Goal: Information Seeking & Learning: Learn about a topic

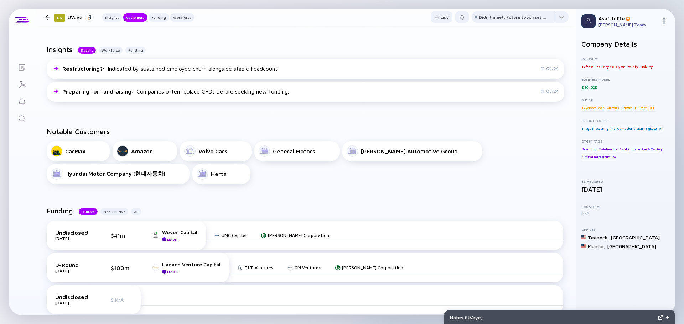
scroll to position [178, 0]
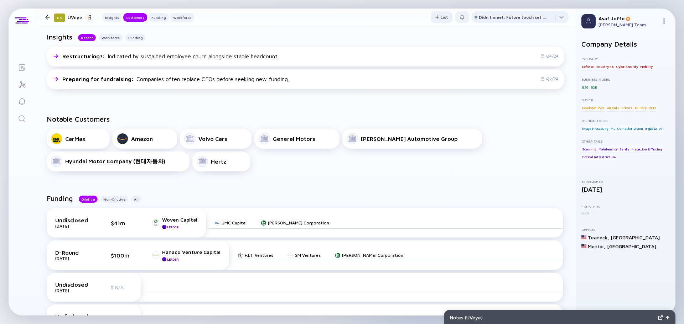
click at [21, 67] on icon "Lists" at bounding box center [22, 67] width 6 height 6
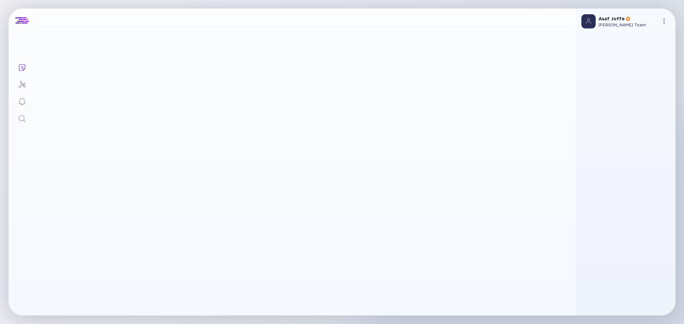
scroll to position [87, 0]
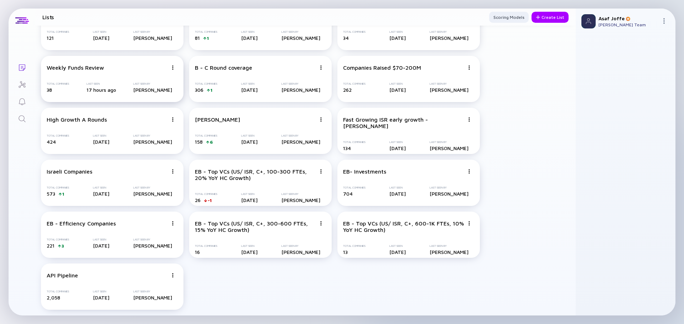
click at [118, 79] on div "Weekly Funds Review Total Companies 38 Last Seen 17 hours ago Last Seen By Asaf…" at bounding box center [112, 79] width 142 height 46
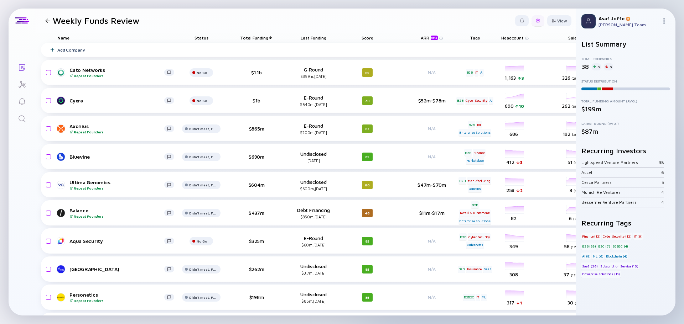
click at [531, 24] on div at bounding box center [537, 20] width 13 height 11
click at [515, 81] on div "Edit Filter" at bounding box center [516, 78] width 45 height 14
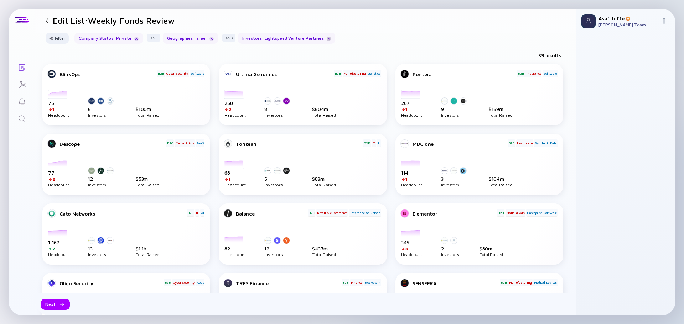
click at [327, 40] on div at bounding box center [329, 39] width 4 height 4
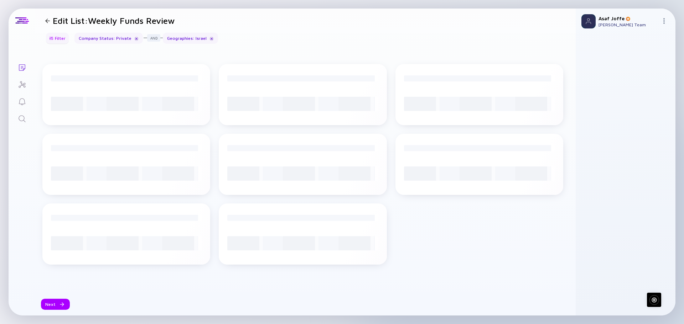
click at [52, 38] on div at bounding box center [51, 38] width 4 height 4
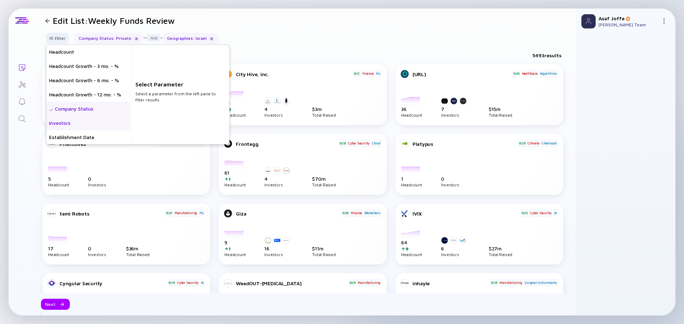
click at [93, 122] on div "Investors" at bounding box center [87, 123] width 83 height 14
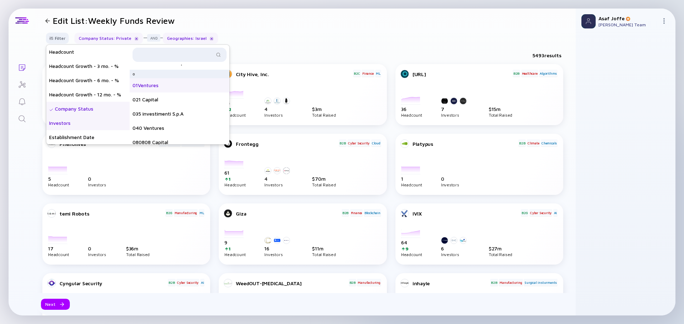
scroll to position [71, 0]
click at [185, 53] on input "text" at bounding box center [175, 54] width 77 height 7
click at [155, 55] on input "text" at bounding box center [175, 54] width 77 height 7
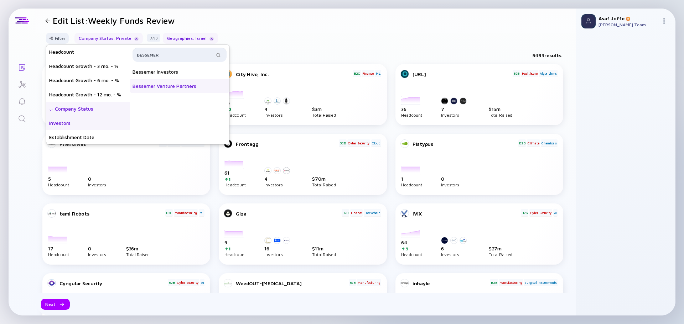
type input "BESSEMER"
click at [185, 89] on div "Bessemer Venture Partners" at bounding box center [180, 86] width 100 height 14
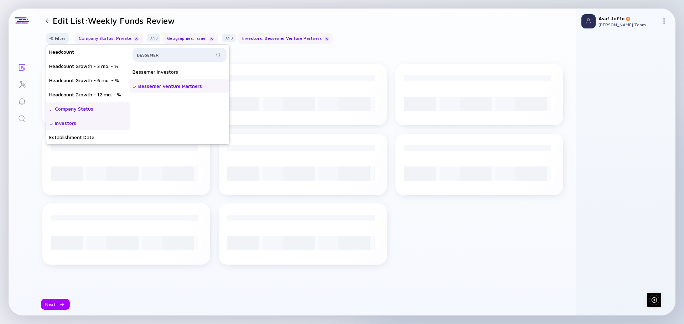
click at [386, 38] on div "Filter Headcount Headcount Growth - 3 mo. - % Headcount Growth - 6 mo. - % Head…" at bounding box center [305, 41] width 540 height 17
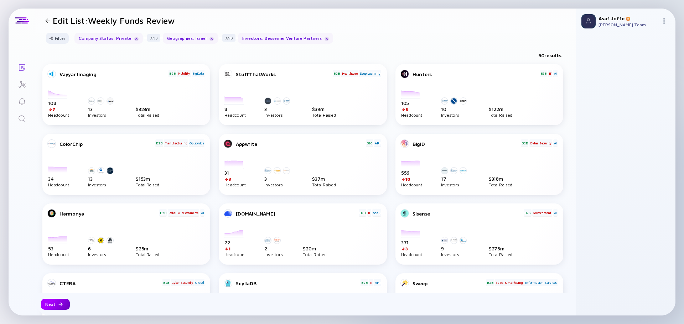
click at [67, 300] on div "Next" at bounding box center [55, 304] width 29 height 11
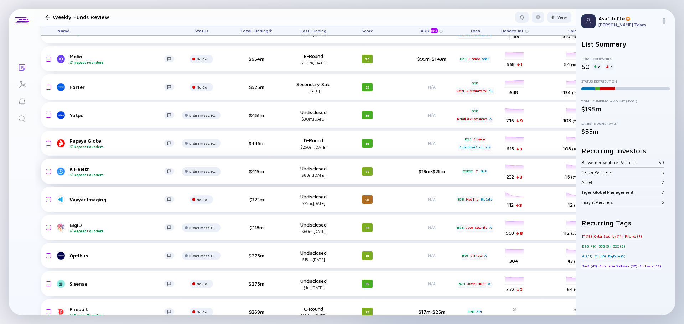
scroll to position [142, 0]
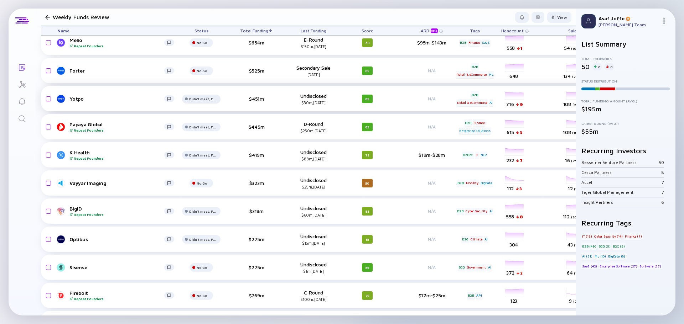
click at [197, 17] on div "Didn't meet, Future touch set in OPTX" at bounding box center [202, 14] width 11 height 4
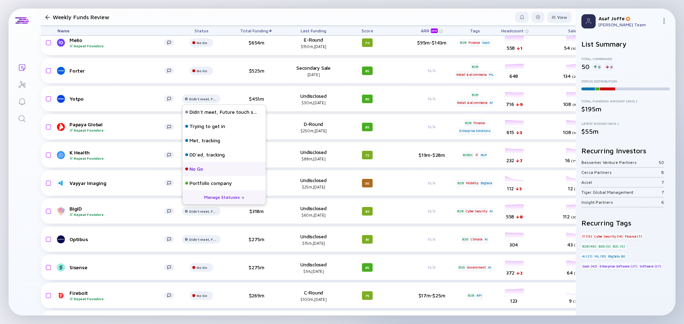
click at [204, 170] on div "No Go" at bounding box center [223, 169] width 83 height 14
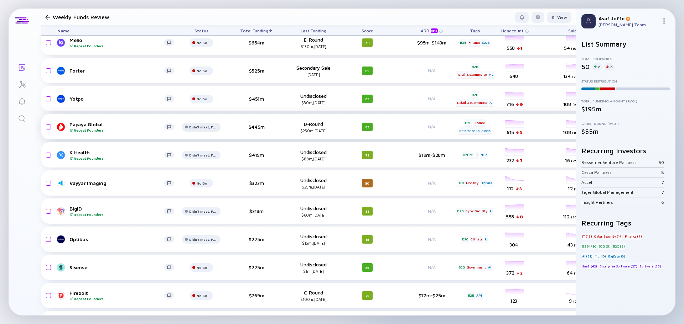
click at [205, 25] on div at bounding box center [201, 17] width 24 height 14
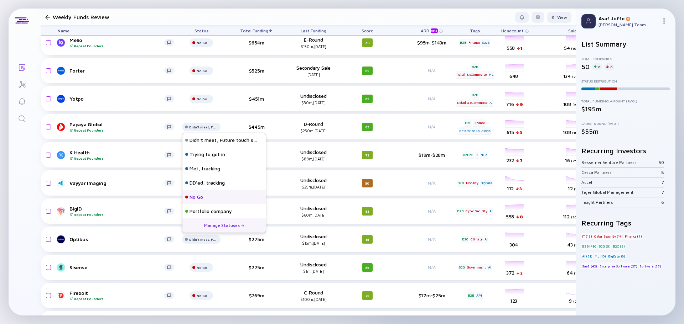
click at [213, 194] on div "No Go" at bounding box center [223, 197] width 83 height 14
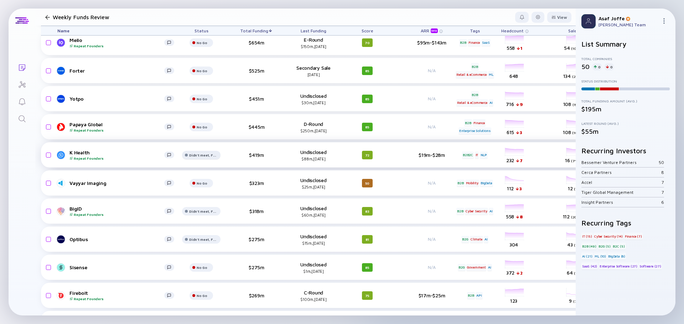
click at [207, 25] on div at bounding box center [201, 17] width 24 height 14
click at [17, 212] on div "Lists Weekly Funds Review View Name Status Total Funding Last Funding Score ARR…" at bounding box center [342, 162] width 667 height 307
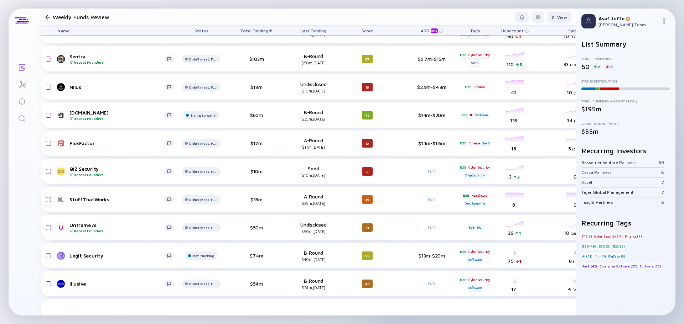
scroll to position [748, 0]
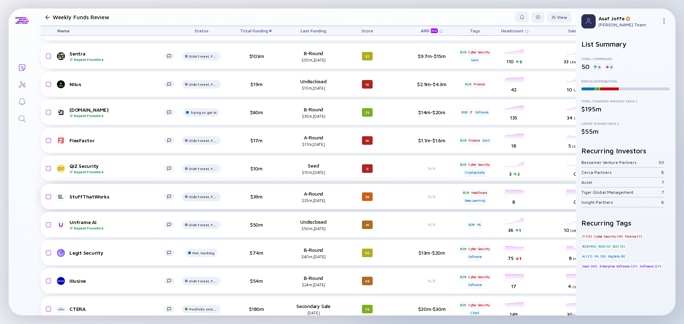
click at [204, 10] on div at bounding box center [201, 3] width 24 height 14
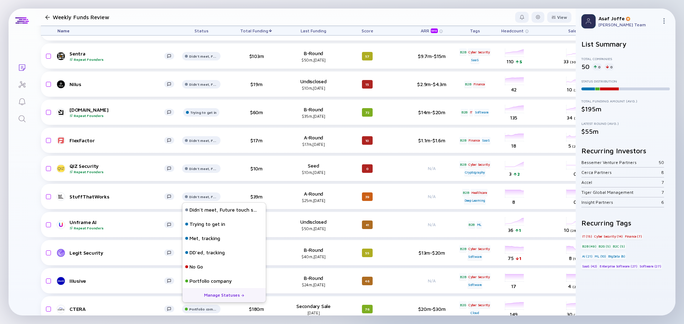
click at [25, 245] on div "Lists Weekly Funds Review View Name Status Total Funding Last Funding Score ARR…" at bounding box center [342, 162] width 667 height 307
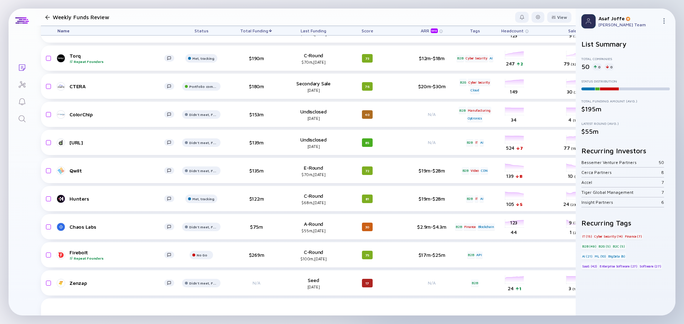
scroll to position [373, 0]
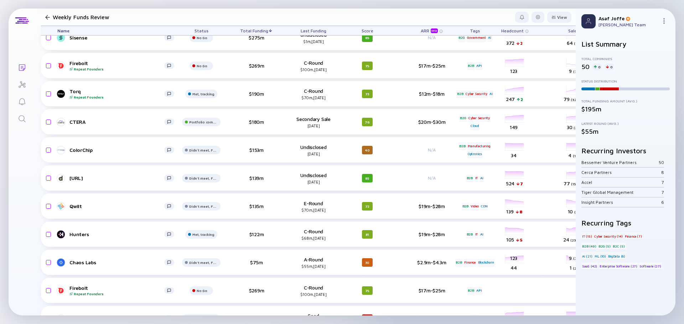
click at [21, 124] on div "Search" at bounding box center [22, 120] width 9 height 10
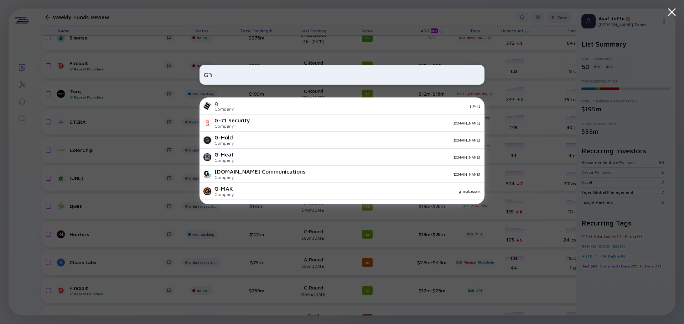
type input "G"
type input "IGP"
click at [337, 40] on div "IGP i-GP Company i-GP.uk EVADO - PART OF DIGPRO Company evado.se FiGPiN Company…" at bounding box center [341, 162] width 285 height 324
drag, startPoint x: 145, startPoint y: 6, endPoint x: 159, endPoint y: 15, distance: 16.7
click at [146, 6] on div "IGP i-GP Company i-GP.uk EVADO - PART OF DIGPRO Company evado.se FiGPiN Company…" at bounding box center [342, 162] width 684 height 324
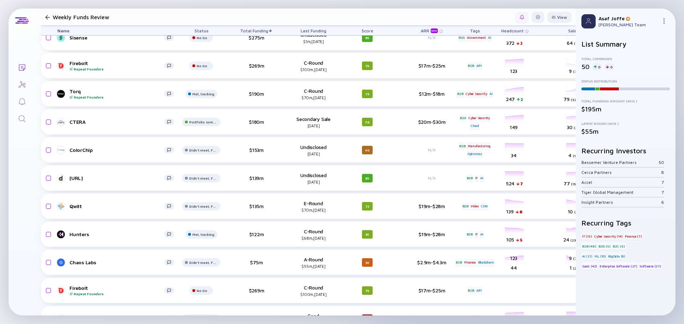
click at [520, 15] on div at bounding box center [522, 17] width 14 height 11
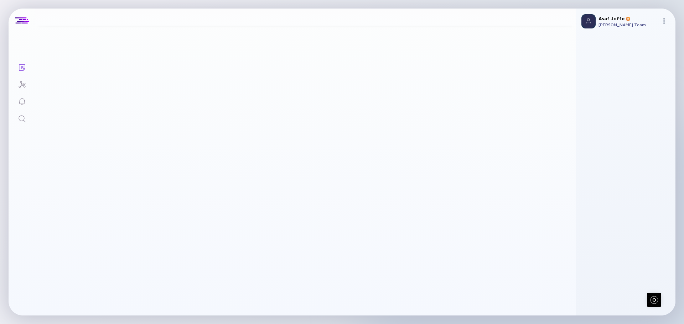
click at [527, 17] on header "Weekly Funds Review View" at bounding box center [305, 17] width 540 height 17
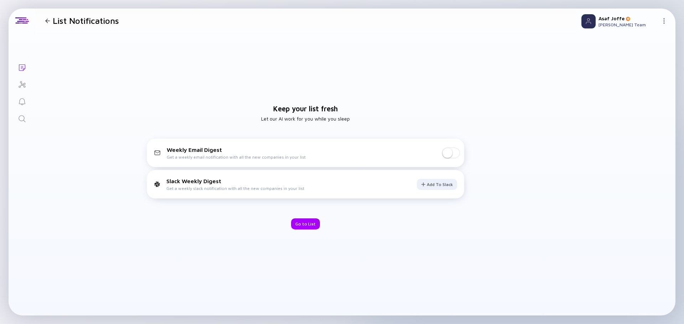
click at [43, 20] on div at bounding box center [47, 21] width 10 height 5
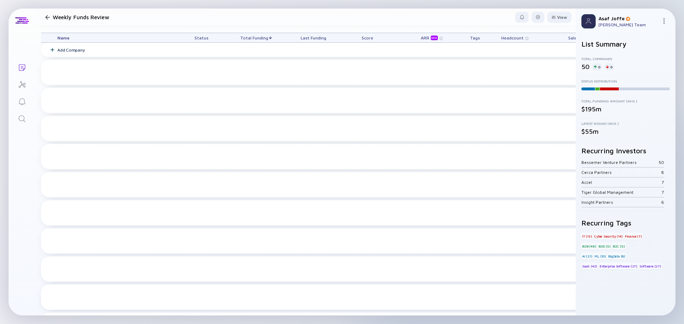
scroll to position [373, 0]
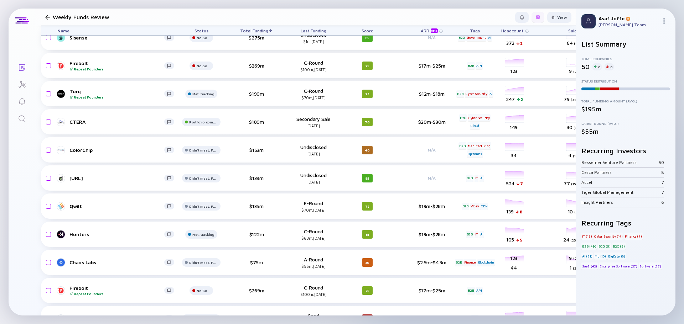
click at [531, 20] on div at bounding box center [537, 17] width 13 height 11
click at [496, 75] on div "Edit Filter" at bounding box center [516, 74] width 45 height 14
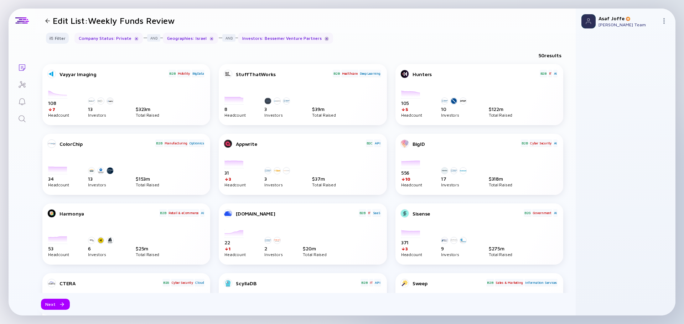
click at [324, 38] on div at bounding box center [326, 39] width 4 height 4
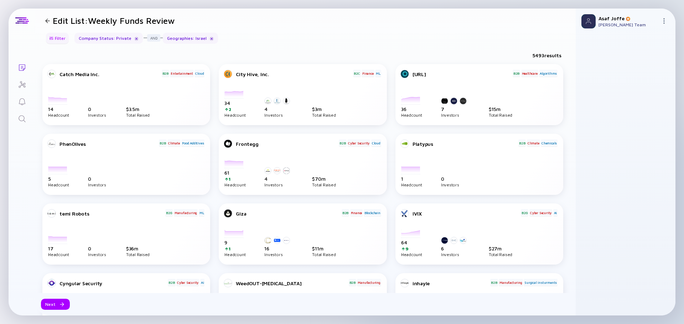
click at [57, 36] on div "Filter" at bounding box center [57, 38] width 25 height 11
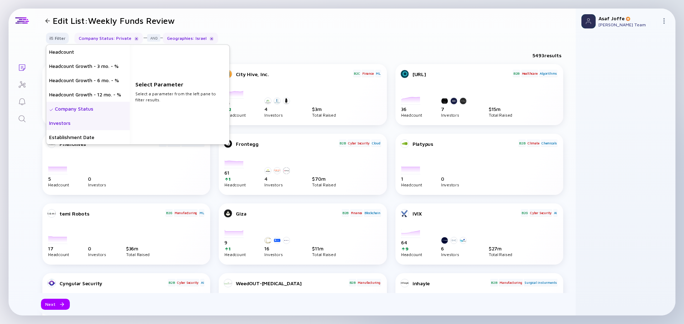
click at [78, 125] on div "Investors" at bounding box center [87, 123] width 83 height 14
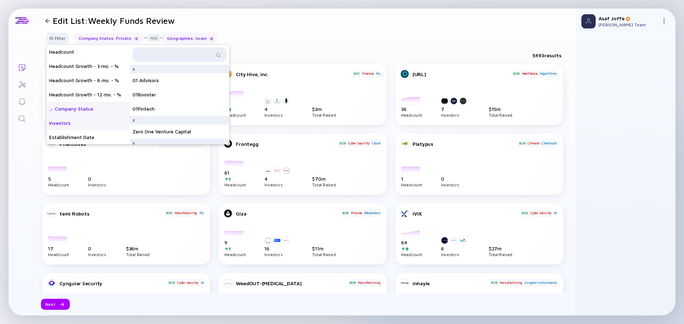
click at [160, 55] on input "text" at bounding box center [175, 54] width 77 height 7
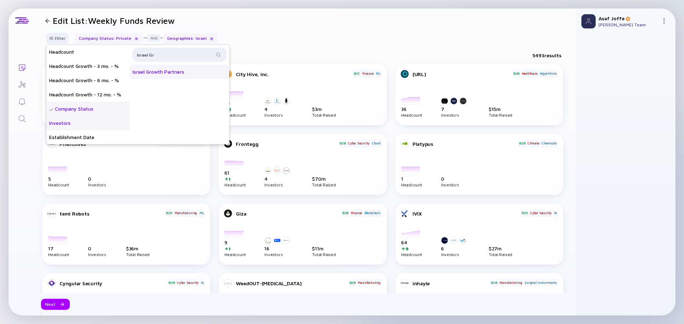
click at [167, 71] on div "Israel Growth Partners" at bounding box center [180, 72] width 100 height 14
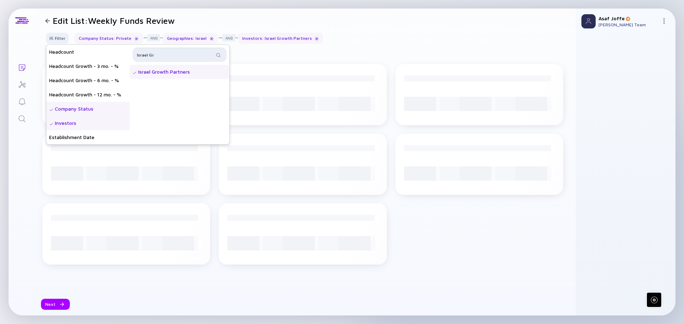
click at [164, 55] on input "Israel Gr" at bounding box center [175, 54] width 77 height 7
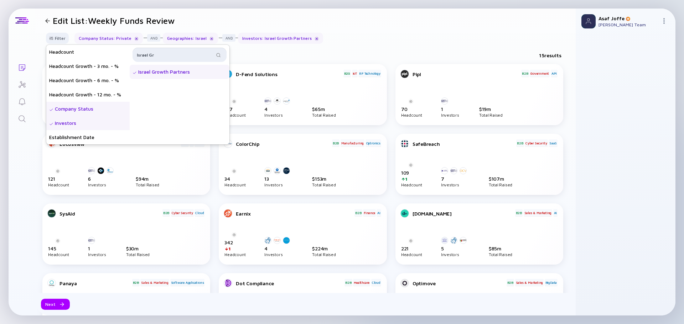
click at [164, 55] on input "Israel Gr" at bounding box center [175, 54] width 77 height 7
type input "QUmra"
click at [165, 70] on div "Qumra Capital" at bounding box center [180, 72] width 100 height 14
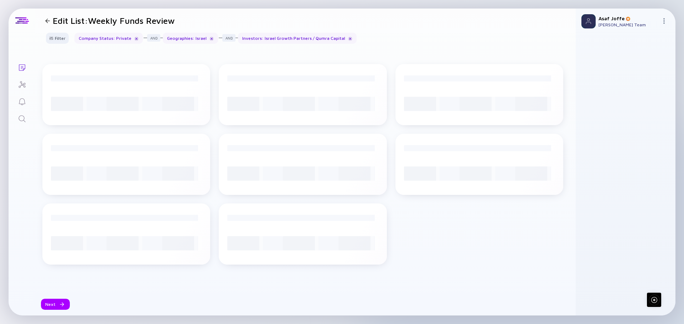
click at [421, 28] on header "Edit List: Weekly Funds Review" at bounding box center [305, 21] width 540 height 24
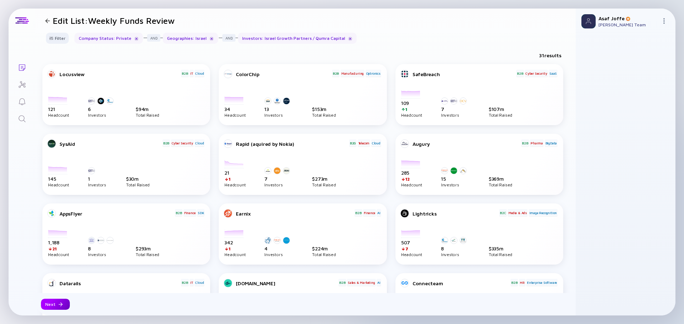
click at [61, 305] on div at bounding box center [60, 305] width 4 height 4
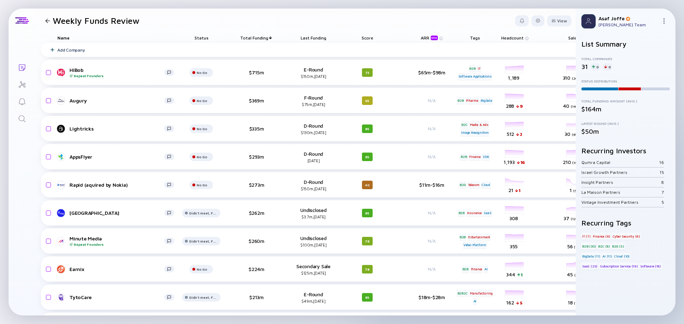
click at [244, 25] on header "Weekly Funds Review View" at bounding box center [305, 21] width 540 height 24
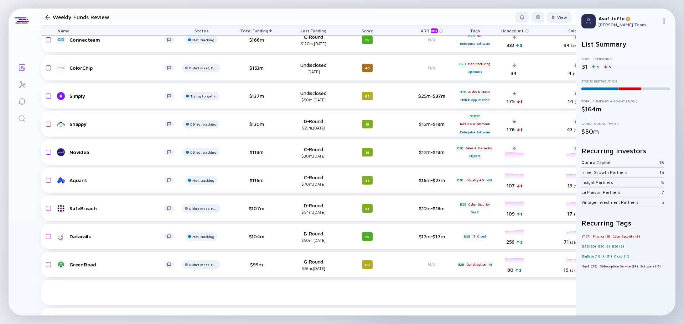
scroll to position [265, 0]
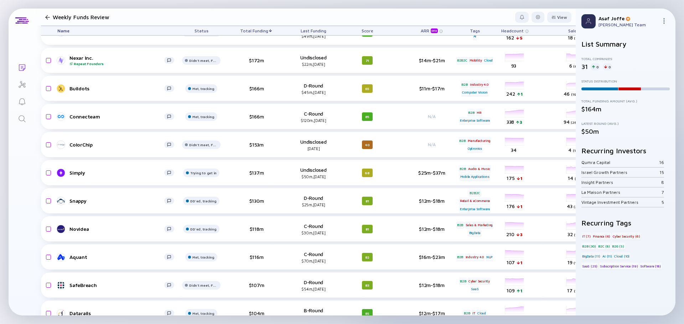
click at [22, 117] on icon "Search" at bounding box center [22, 119] width 9 height 9
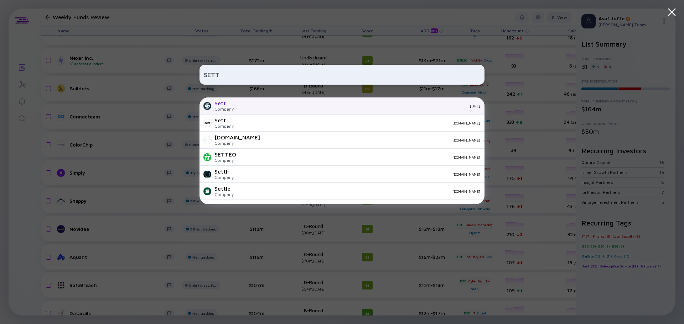
type input "SETT"
click at [261, 107] on div "sett.ai" at bounding box center [359, 106] width 241 height 4
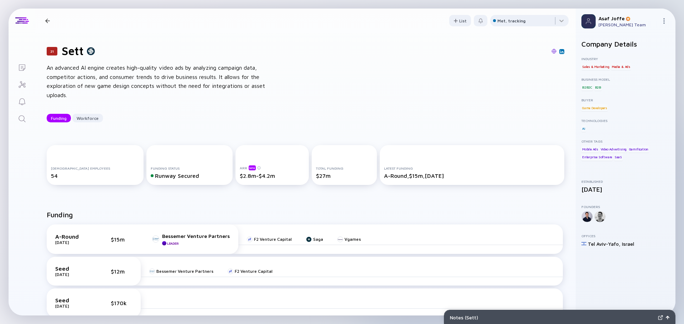
click at [19, 115] on icon "Search" at bounding box center [22, 119] width 9 height 9
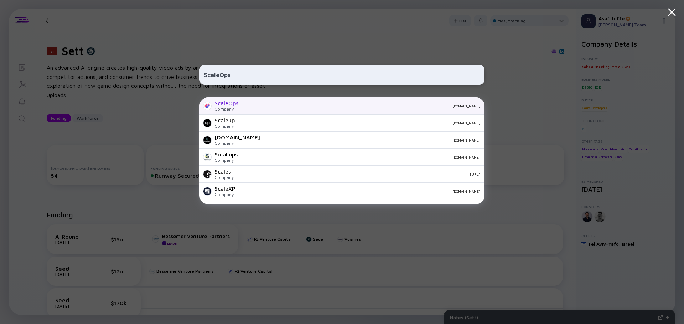
type input "ScaleOps"
click at [234, 99] on div "ScaleOps Company scaleops.com" at bounding box center [341, 106] width 285 height 17
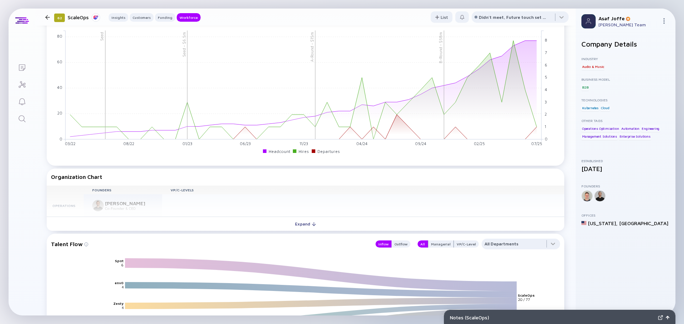
scroll to position [748, 0]
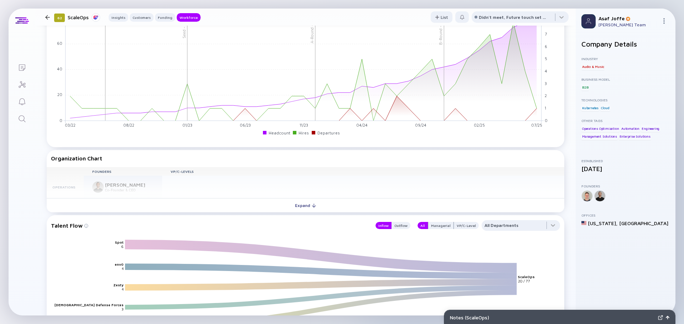
click at [50, 16] on div at bounding box center [47, 17] width 10 height 5
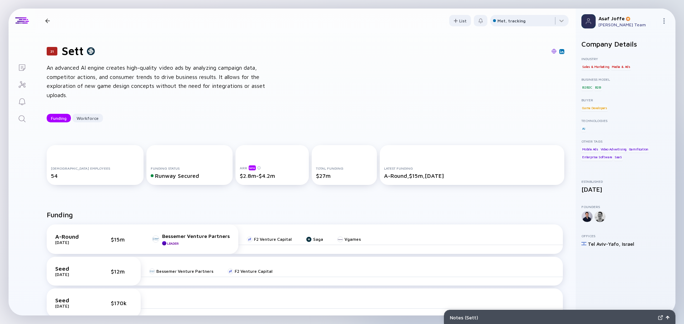
click at [24, 69] on icon "Lists" at bounding box center [22, 67] width 6 height 6
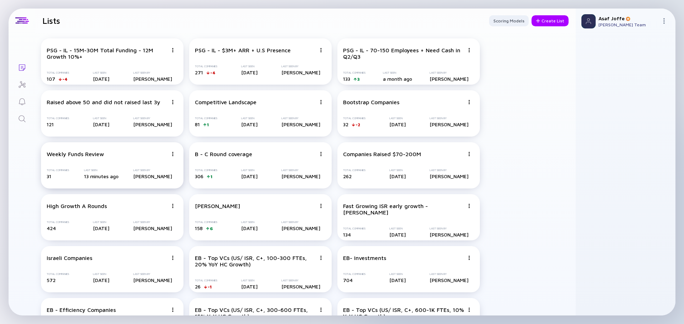
click at [119, 155] on div "Weekly Funds Review" at bounding box center [107, 154] width 121 height 6
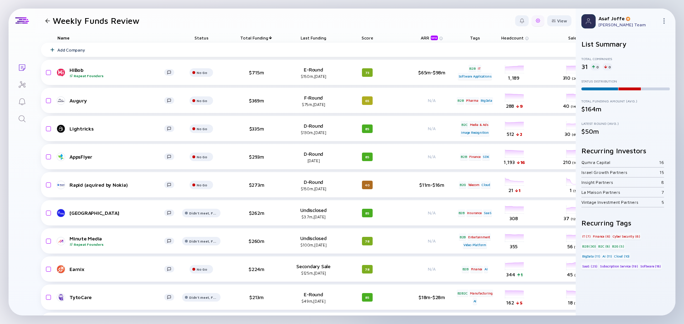
click at [535, 20] on div at bounding box center [537, 20] width 13 height 11
click at [504, 78] on div "Edit Filter" at bounding box center [516, 78] width 45 height 14
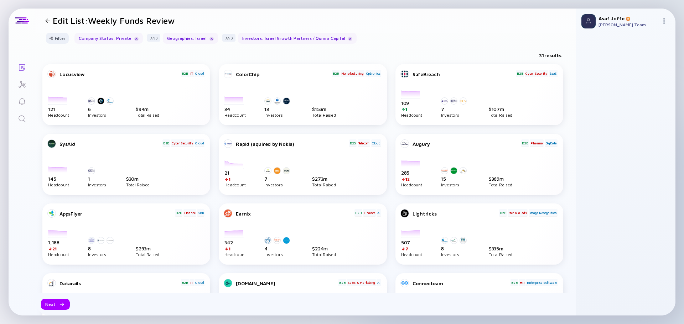
click at [22, 120] on icon "Search" at bounding box center [22, 119] width 9 height 9
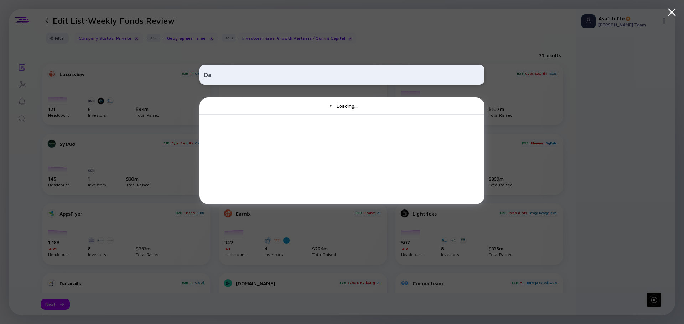
type input "D"
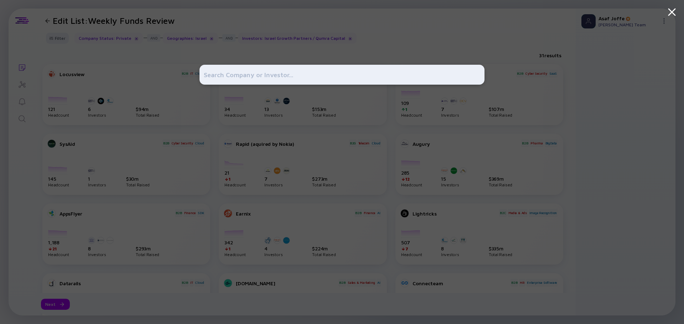
click at [411, 21] on div at bounding box center [341, 162] width 285 height 324
click at [394, 31] on div at bounding box center [341, 162] width 285 height 324
click at [345, 35] on div at bounding box center [341, 162] width 285 height 324
click at [151, 65] on div at bounding box center [342, 162] width 684 height 324
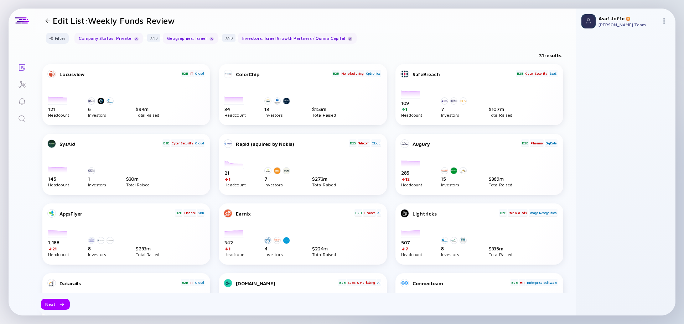
click at [348, 40] on div at bounding box center [350, 39] width 4 height 4
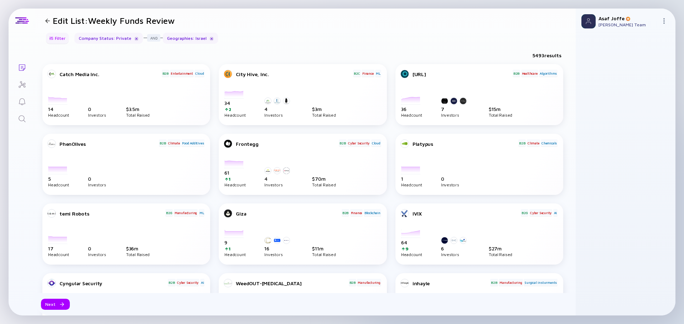
click at [54, 41] on div "Filter" at bounding box center [57, 38] width 25 height 11
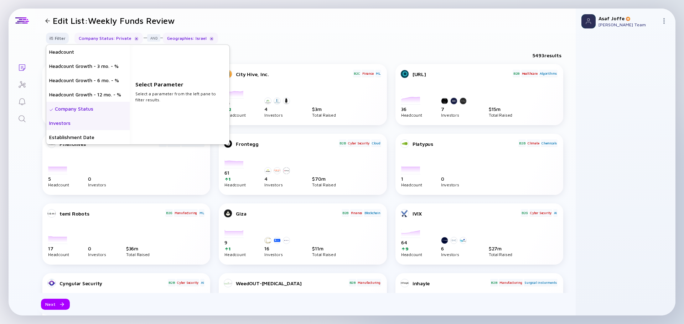
click at [67, 124] on div "Investors" at bounding box center [87, 123] width 83 height 14
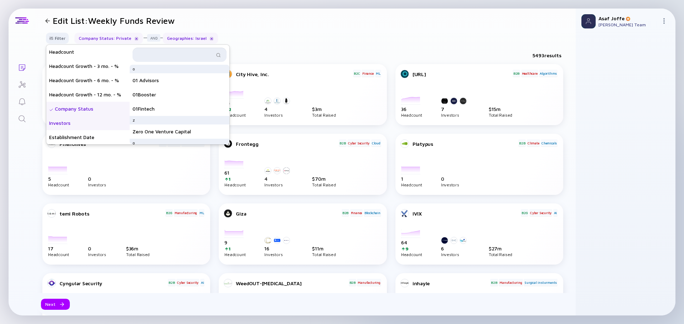
click at [174, 57] on input "text" at bounding box center [175, 54] width 77 height 7
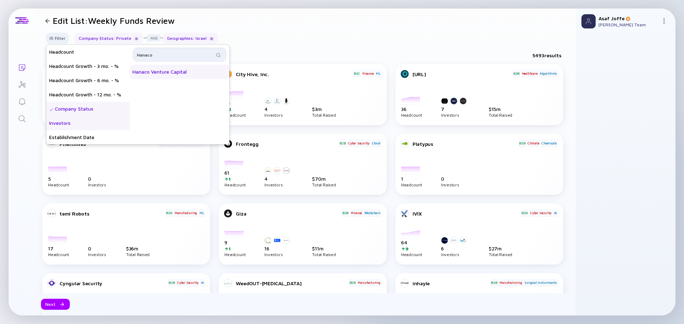
type input "Hanaco"
click at [166, 71] on div "Hanaco Venture Capital" at bounding box center [180, 72] width 100 height 14
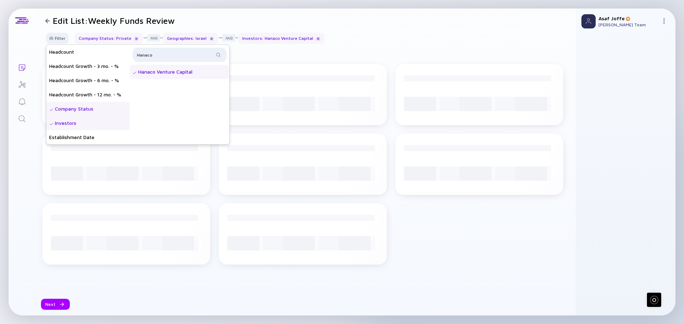
click at [365, 37] on div "Filter Headcount Headcount Growth - 3 mo. - % Headcount Growth - 6 mo. - % Head…" at bounding box center [305, 41] width 540 height 17
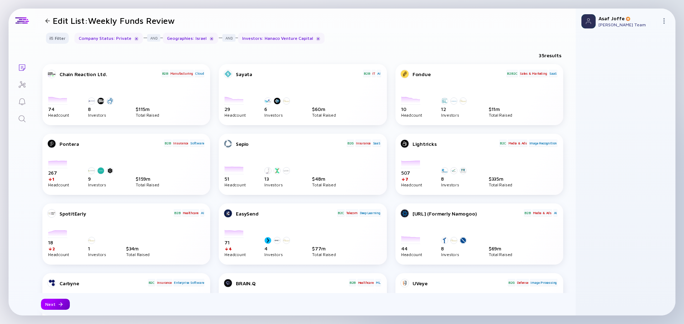
click at [63, 305] on div "Next" at bounding box center [55, 304] width 29 height 11
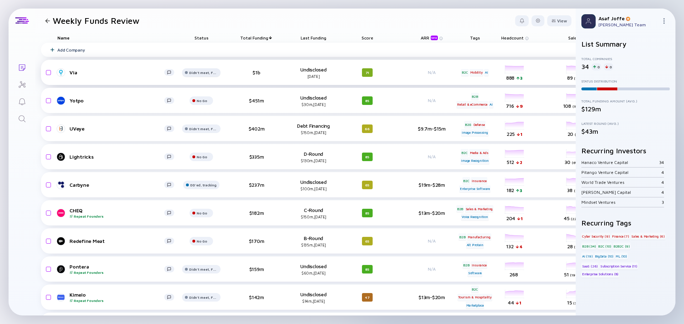
click at [191, 75] on div at bounding box center [201, 75] width 38 height 14
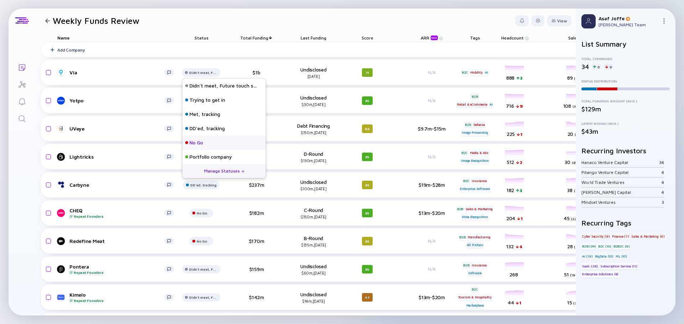
click at [211, 145] on div "No Go" at bounding box center [223, 143] width 83 height 14
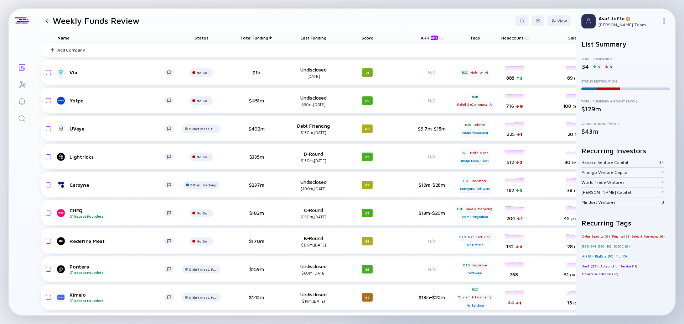
click at [257, 38] on span "Total Funding" at bounding box center [254, 37] width 28 height 5
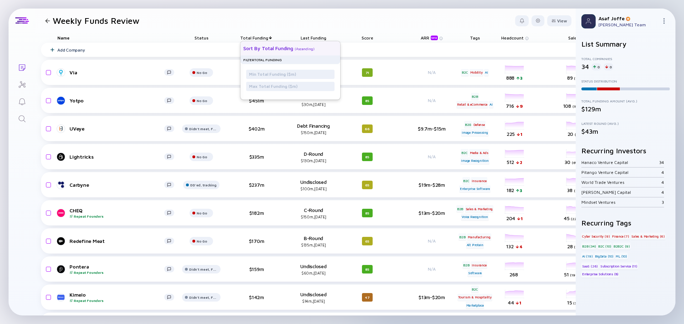
click at [301, 44] on div "Sort by Total Funding ( Ascending )" at bounding box center [287, 48] width 88 height 14
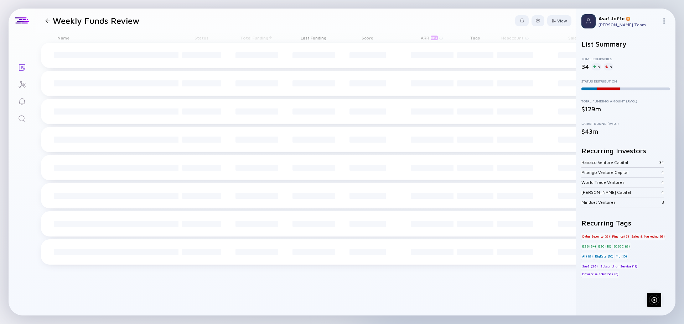
drag, startPoint x: 301, startPoint y: 44, endPoint x: 278, endPoint y: 26, distance: 28.6
click at [278, 26] on header "Weekly Funds Review View" at bounding box center [305, 21] width 540 height 24
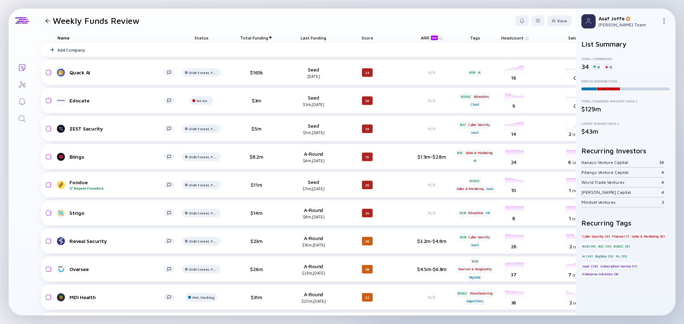
click at [261, 39] on span "Total Funding" at bounding box center [254, 37] width 28 height 5
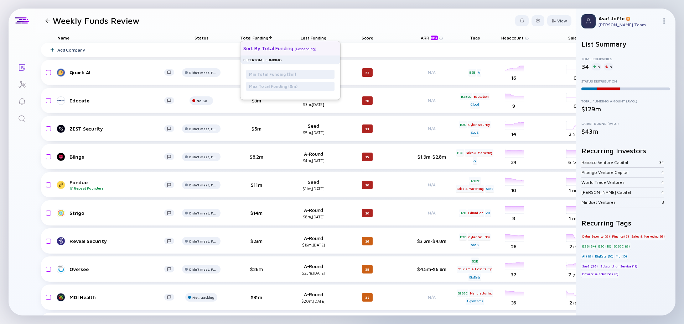
click at [275, 45] on div "Sort by Total Funding ( Descending )" at bounding box center [287, 48] width 88 height 14
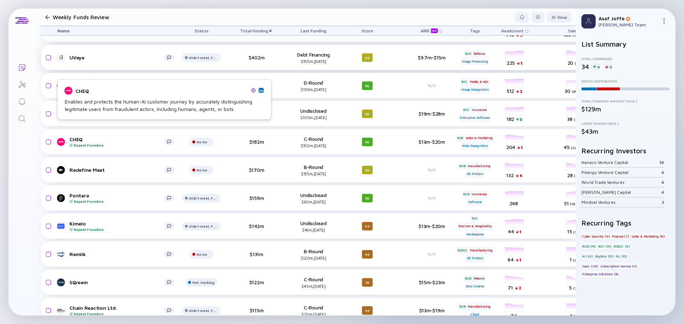
scroll to position [107, 0]
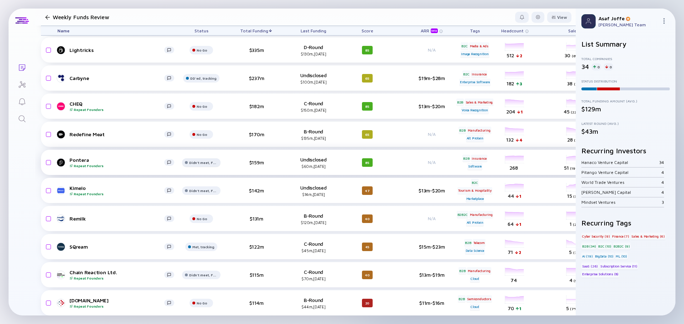
click at [193, 32] on div at bounding box center [201, 25] width 38 height 14
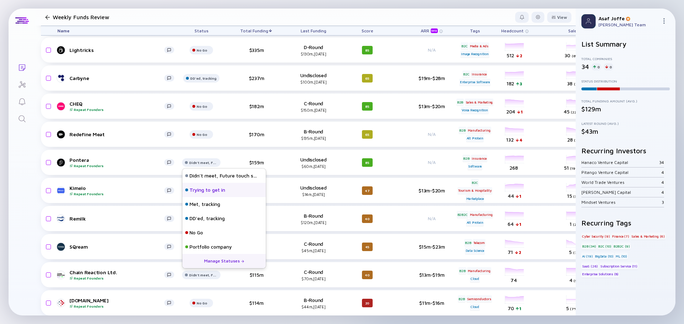
click at [215, 193] on div "Trying to get in" at bounding box center [207, 190] width 36 height 7
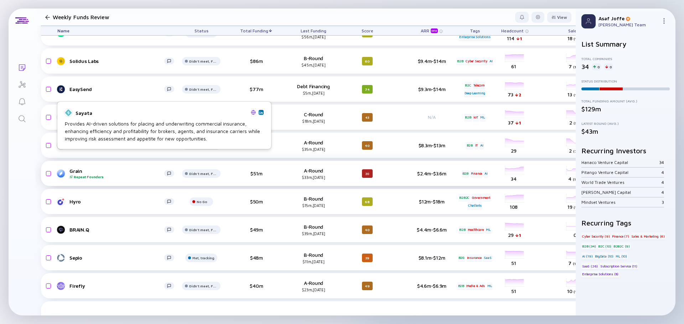
scroll to position [427, 0]
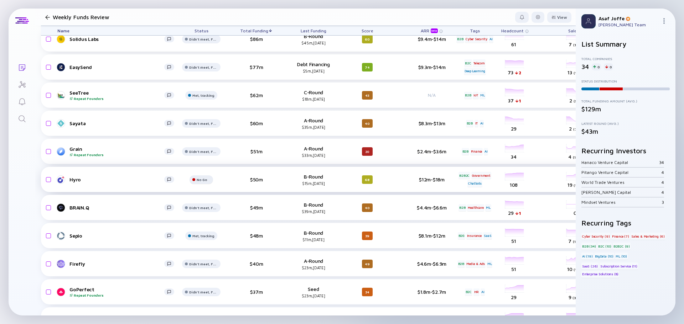
click at [198, 13] on div "No Go" at bounding box center [203, 11] width 22 height 4
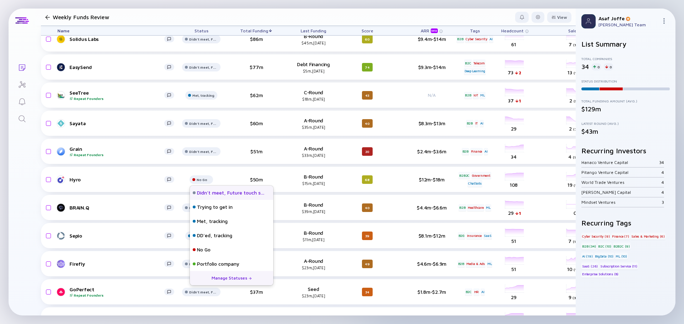
click at [206, 192] on div "Didn't meet, Future touch set in OPTX" at bounding box center [231, 192] width 68 height 7
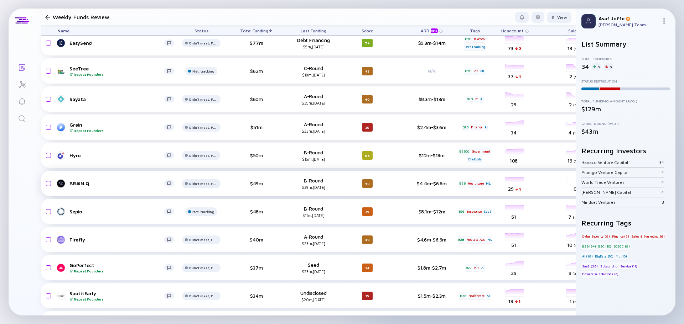
scroll to position [463, 0]
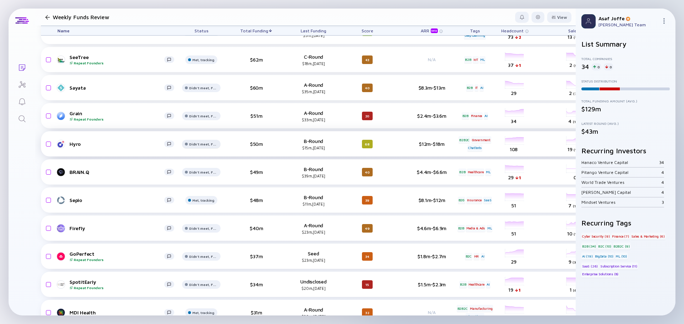
click at [211, 14] on div at bounding box center [201, 6] width 38 height 14
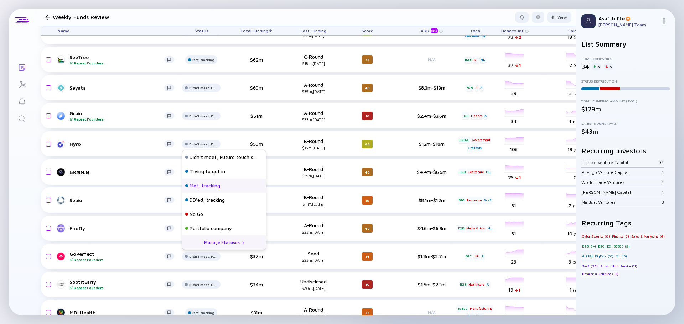
click at [207, 186] on div "Met, tracking" at bounding box center [204, 185] width 31 height 7
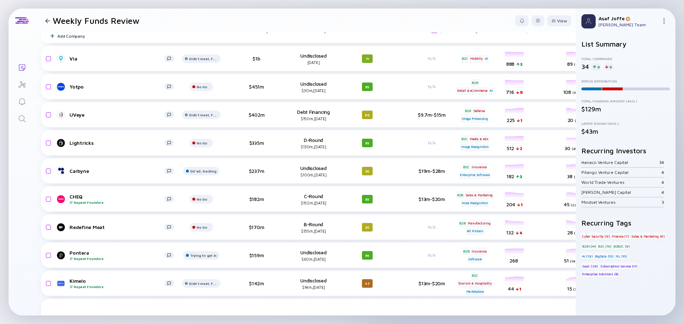
scroll to position [0, 0]
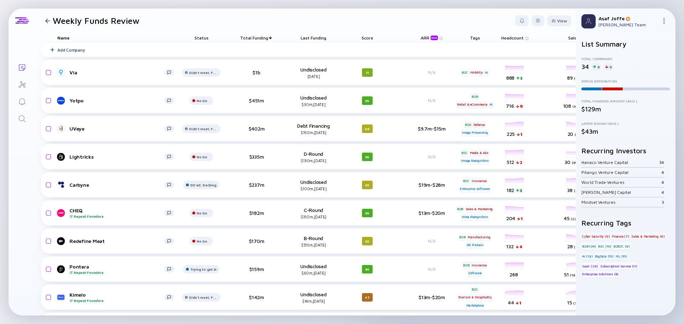
click at [42, 20] on div at bounding box center [47, 21] width 10 height 5
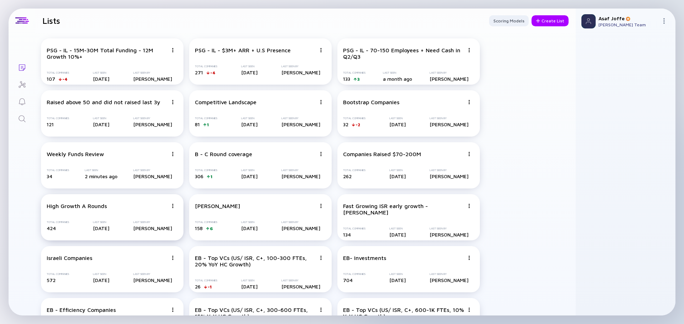
click at [153, 212] on div "High Growth A Rounds Total Companies 424 Last Seen Jun 26, 2025 Last Seen By As…" at bounding box center [112, 217] width 142 height 46
click at [130, 157] on div "Weekly Funds Review Total Companies 34 Last Seen 2 minutes ago Last Seen By Asa…" at bounding box center [112, 165] width 142 height 46
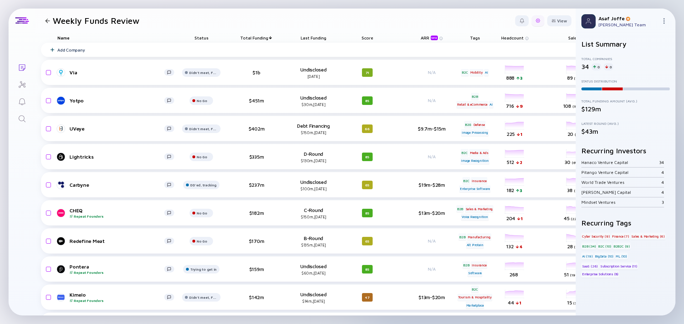
click at [531, 23] on div at bounding box center [537, 20] width 13 height 11
click at [510, 78] on div "Edit Filter" at bounding box center [516, 78] width 45 height 14
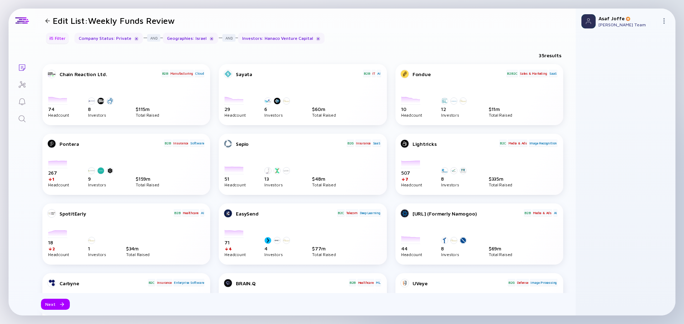
click at [59, 38] on div "Filter" at bounding box center [57, 38] width 25 height 11
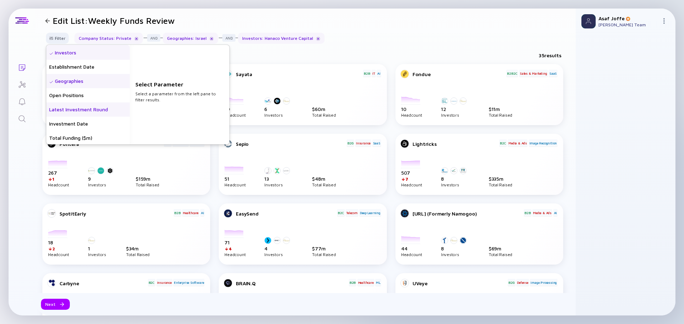
scroll to position [71, 0]
click at [93, 133] on div "Total Funding ($m)" at bounding box center [87, 137] width 83 height 14
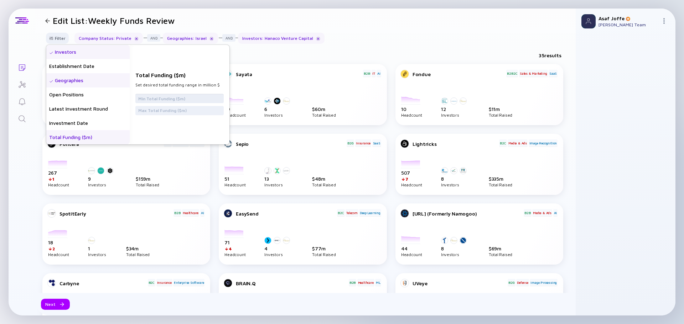
click at [175, 99] on input "text" at bounding box center [179, 98] width 83 height 7
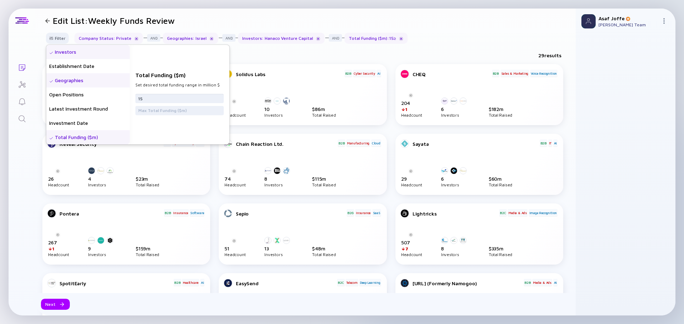
type input "15"
click at [453, 41] on div "Filter Headcount Headcount Growth - 3 mo. - % Headcount Growth - 6 mo. - % Head…" at bounding box center [305, 41] width 540 height 17
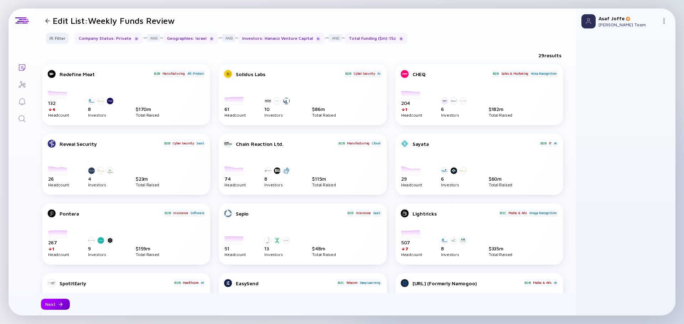
click at [59, 305] on div at bounding box center [60, 305] width 4 height 4
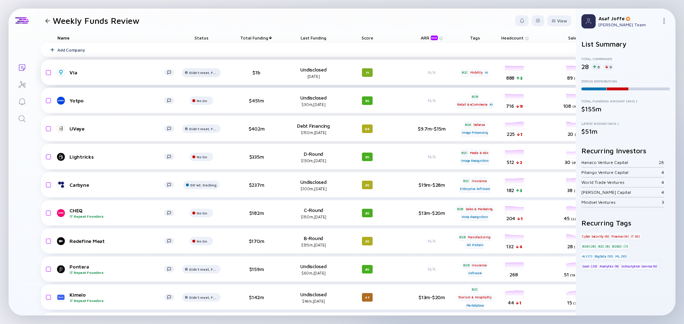
click at [208, 71] on div "Didn't meet, Future touch set in OPTX" at bounding box center [203, 73] width 28 height 4
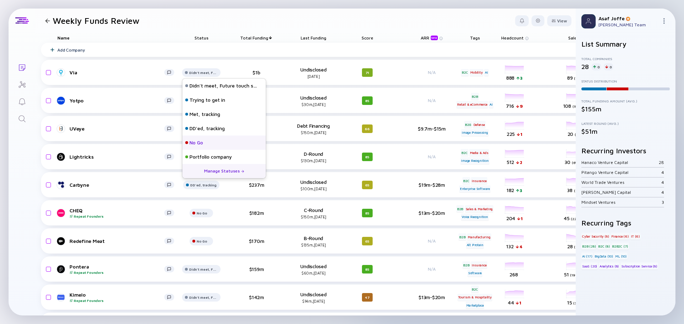
click at [208, 141] on div "No Go" at bounding box center [223, 143] width 83 height 14
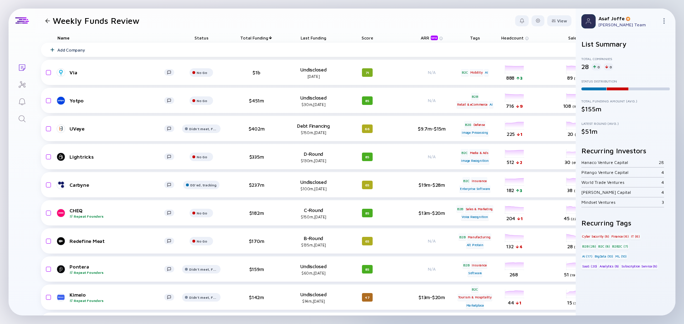
click at [275, 28] on header "Weekly Funds Review View" at bounding box center [305, 21] width 540 height 24
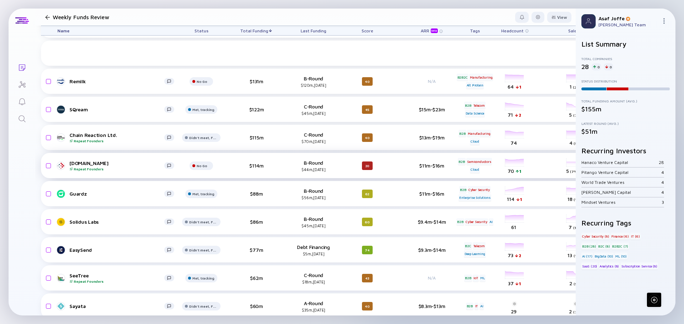
scroll to position [329, 0]
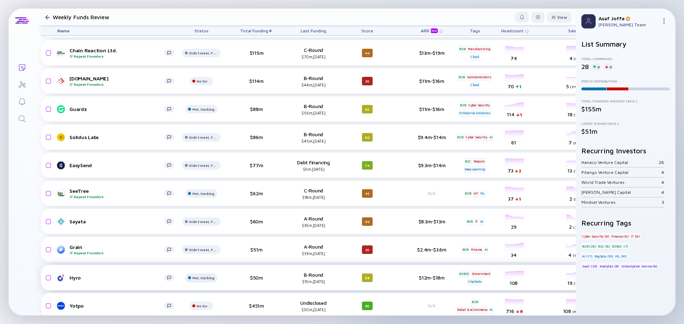
click at [17, 244] on div "Lists Weekly Funds Review View Name Status Total Funding Last Funding Score ARR…" at bounding box center [342, 162] width 667 height 307
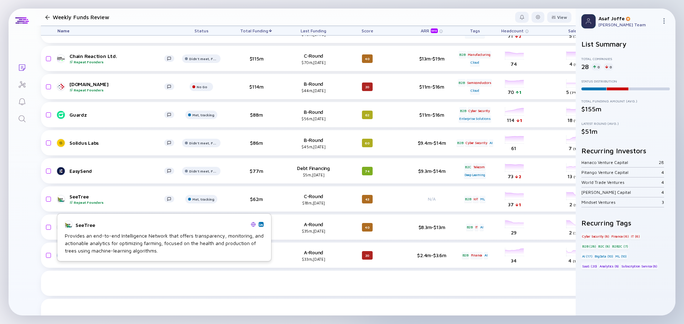
scroll to position [252, 0]
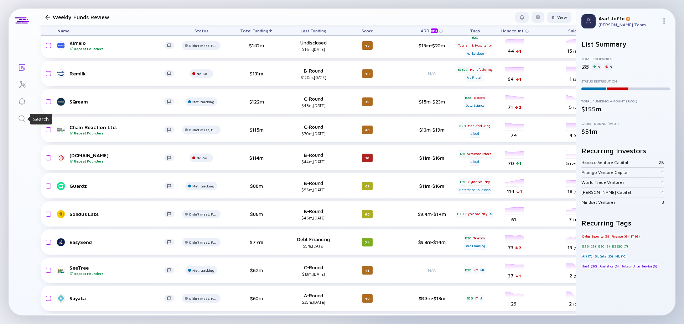
click at [19, 121] on icon "Search" at bounding box center [22, 119] width 9 height 9
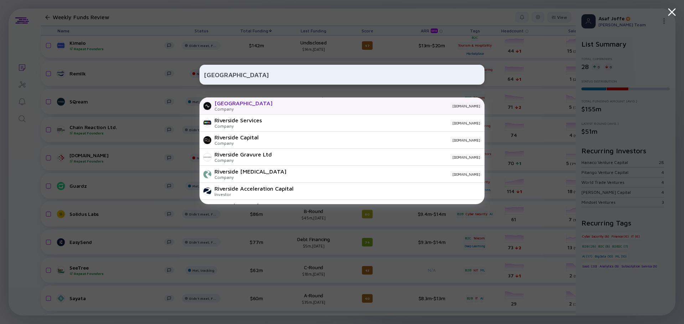
type input "RIVERSIDE"
click at [239, 108] on div "Riverside Company riverside.fm" at bounding box center [341, 106] width 285 height 17
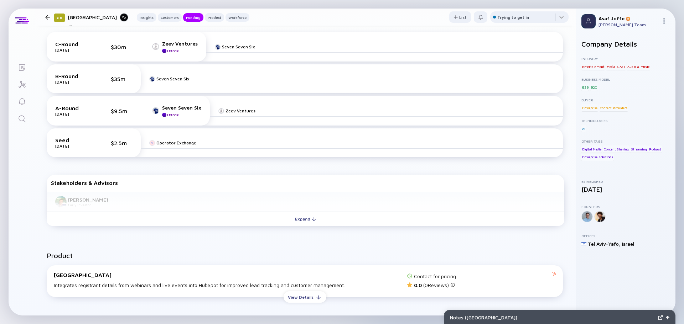
scroll to position [356, 0]
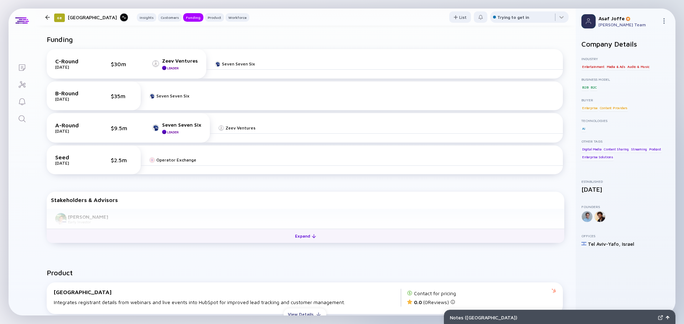
click at [299, 234] on div "Expand" at bounding box center [306, 236] width 30 height 11
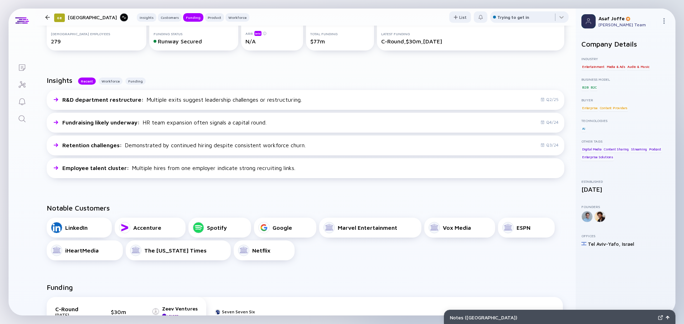
scroll to position [0, 0]
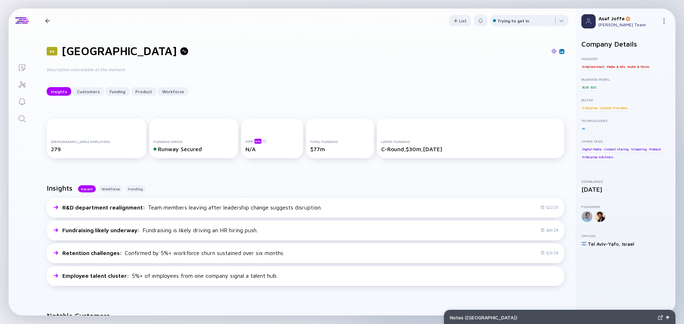
click at [22, 120] on icon "Search" at bounding box center [22, 119] width 9 height 9
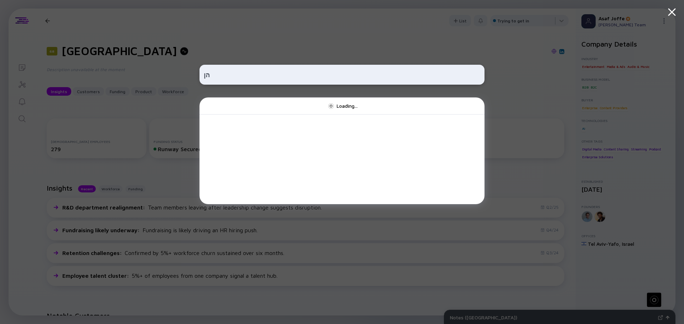
type input "ה"
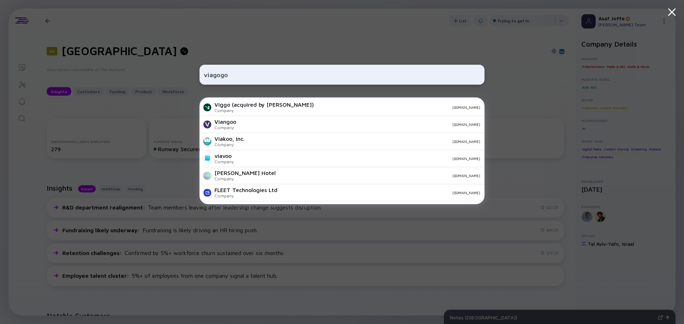
scroll to position [14, 0]
type input "viagogo"
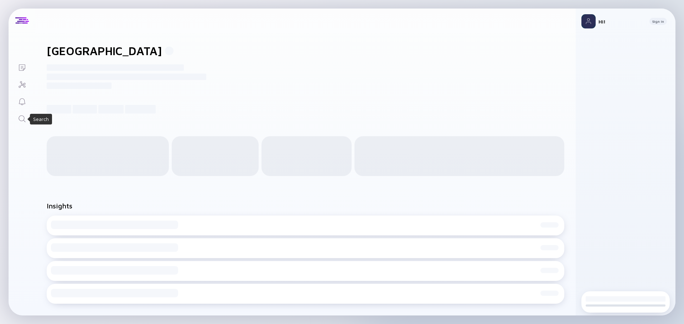
click at [19, 120] on icon "Search" at bounding box center [22, 119] width 9 height 9
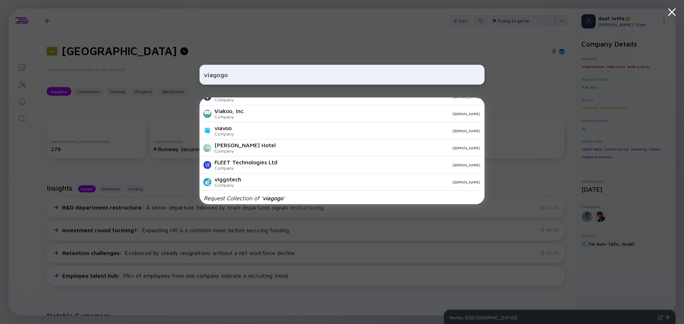
scroll to position [45, 0]
type input "viagogo"
click at [219, 32] on div "viagogo VIRGOSOL Company virgosol.com Viggo (acquired by Bolt) Company viggo.co…" at bounding box center [341, 162] width 285 height 324
click at [388, 39] on div "viagogo VIRGOSOL Company virgosol.com Viggo (acquired by Bolt) Company viggo.co…" at bounding box center [341, 162] width 285 height 324
click at [435, 62] on div "viagogo VIRGOSOL Company virgosol.com Viggo (acquired by Bolt) Company viggo.co…" at bounding box center [341, 162] width 285 height 324
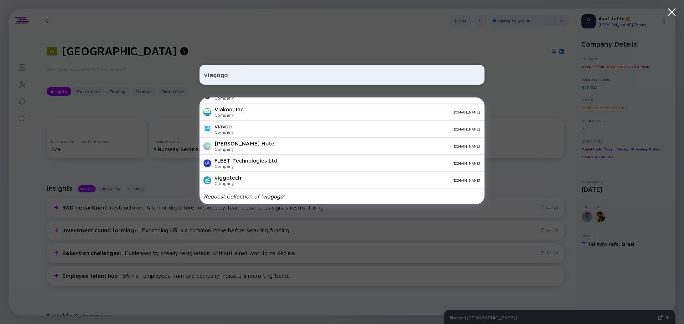
click at [507, 65] on div "viagogo VIRGOSOL Company virgosol.com Viggo (acquired by Bolt) Company viggo.co…" at bounding box center [342, 162] width 684 height 324
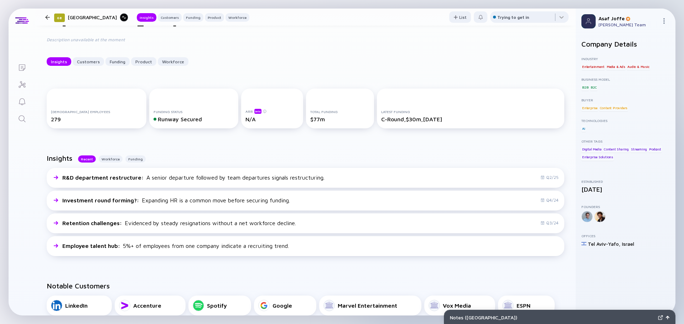
scroll to position [0, 0]
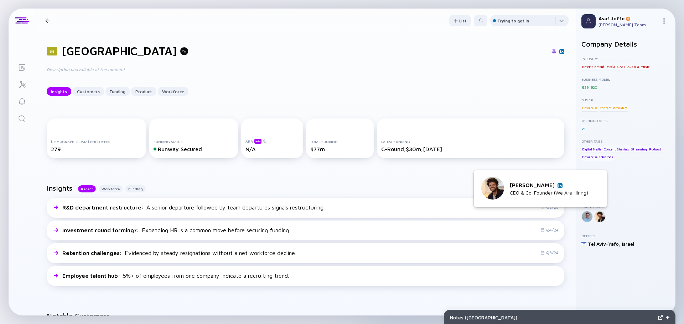
click at [558, 186] on img at bounding box center [560, 186] width 4 height 4
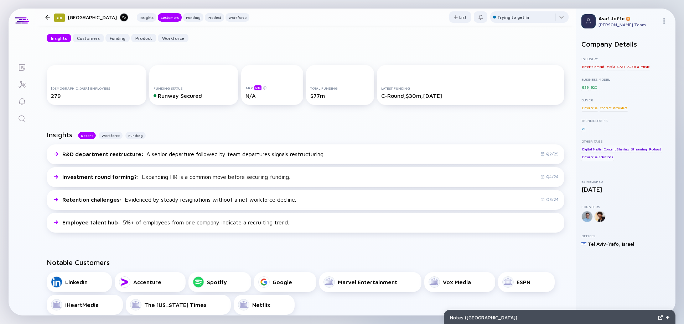
scroll to position [12, 0]
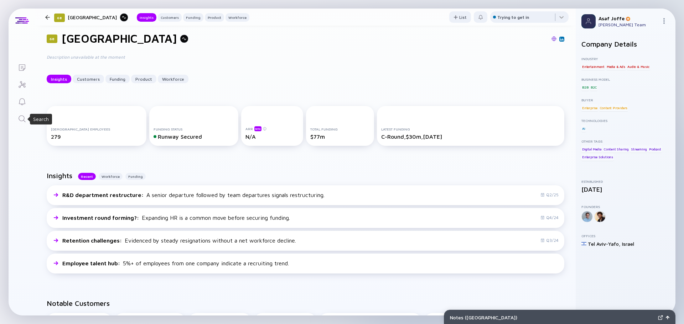
click at [24, 123] on icon "Search" at bounding box center [22, 119] width 9 height 9
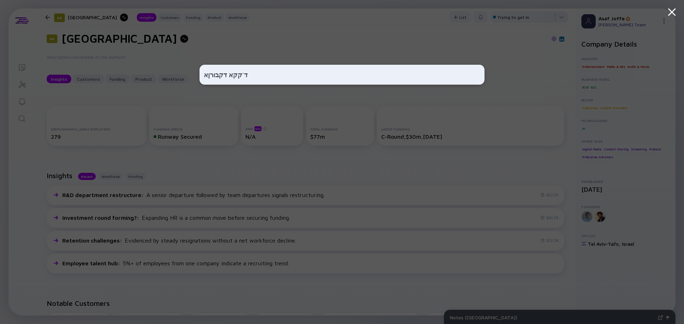
type input "ד'קקא דקבורןאט"
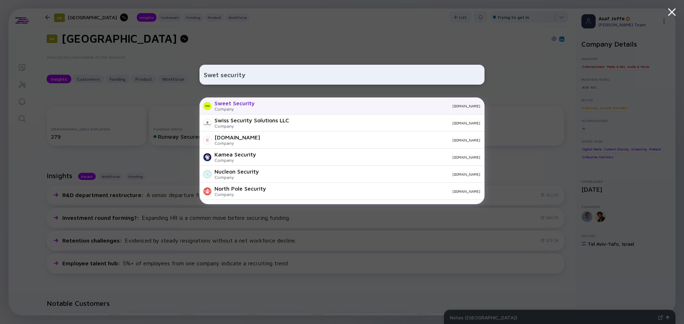
type input "Swet security"
click at [235, 103] on div "Sweet Security" at bounding box center [234, 103] width 40 height 6
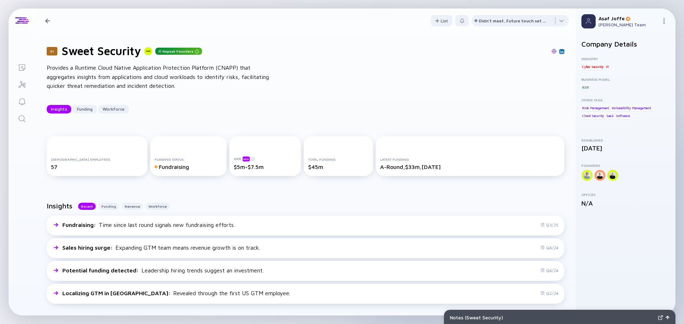
drag, startPoint x: 399, startPoint y: 151, endPoint x: 342, endPoint y: 121, distance: 64.1
click at [342, 121] on div "51 Sweet Security Repeat Founders Provides a Runtime Cloud Native Application P…" at bounding box center [305, 79] width 540 height 92
click at [584, 144] on img at bounding box center [586, 145] width 4 height 4
click at [551, 51] on img at bounding box center [553, 51] width 5 height 5
click at [19, 118] on icon "Search" at bounding box center [22, 118] width 7 height 7
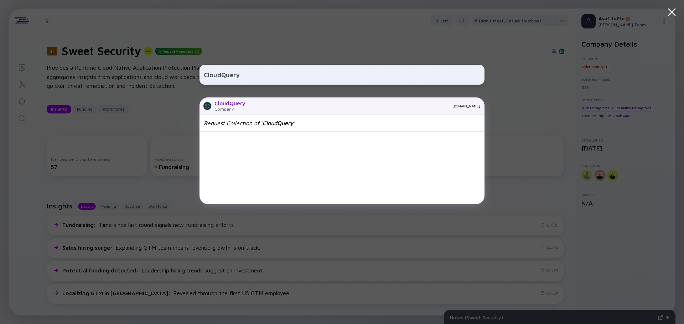
type input "CloudQuery"
click at [238, 109] on div "Company" at bounding box center [229, 109] width 31 height 5
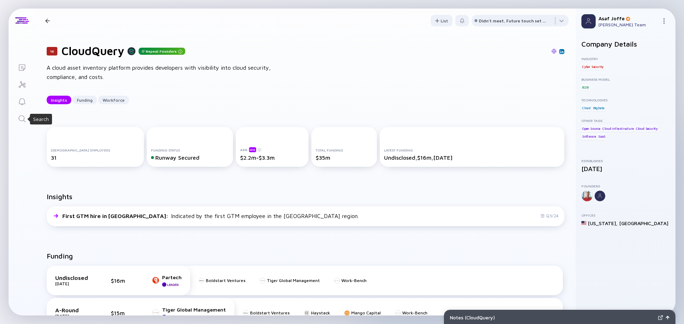
click at [20, 121] on icon "Search" at bounding box center [22, 119] width 9 height 9
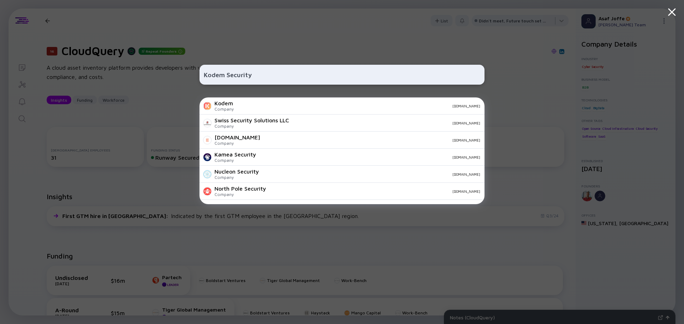
type input "Kodem Security"
click at [246, 109] on div "Kodem Company kodemsecurity.com" at bounding box center [341, 106] width 285 height 17
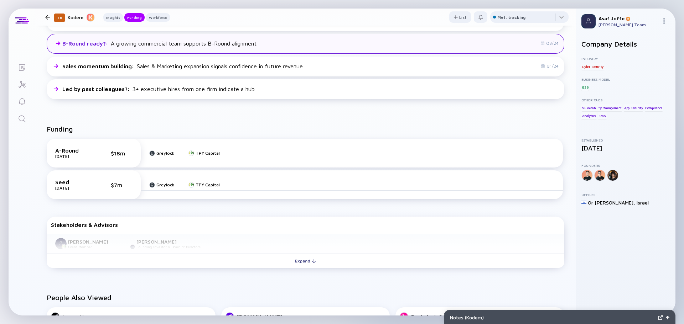
scroll to position [142, 0]
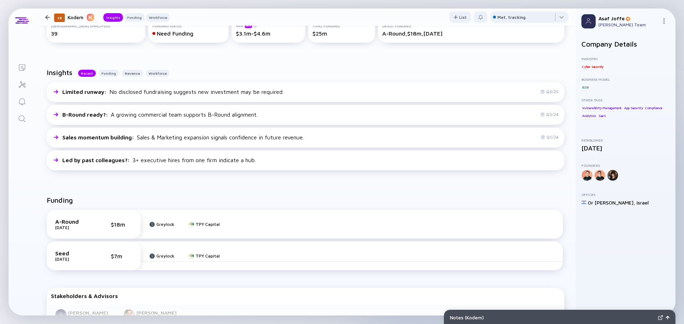
click at [27, 114] on link "Search" at bounding box center [22, 118] width 27 height 17
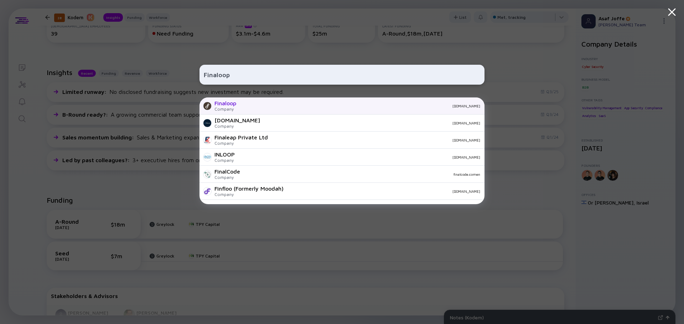
type input "Finaloop"
click at [238, 104] on div "Finaloop Company finaloop.com" at bounding box center [341, 106] width 285 height 17
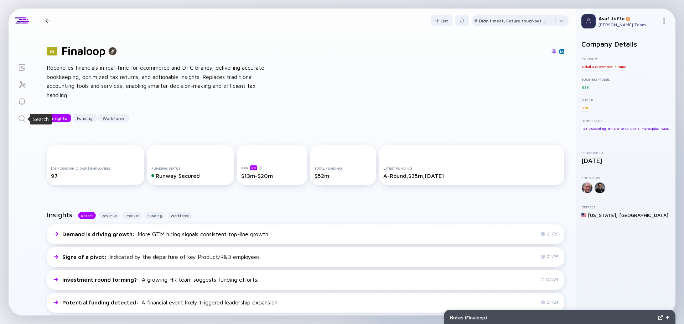
click at [22, 115] on icon "Search" at bounding box center [22, 119] width 9 height 9
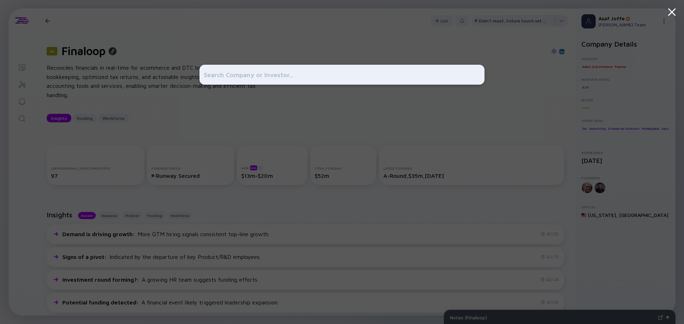
type input "M"
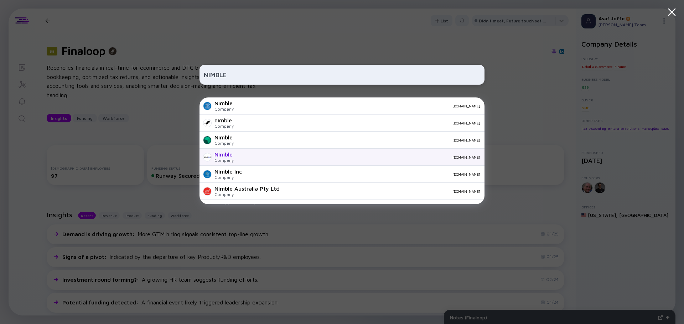
type input "NIMBLE"
click at [230, 160] on div "Company" at bounding box center [223, 160] width 19 height 5
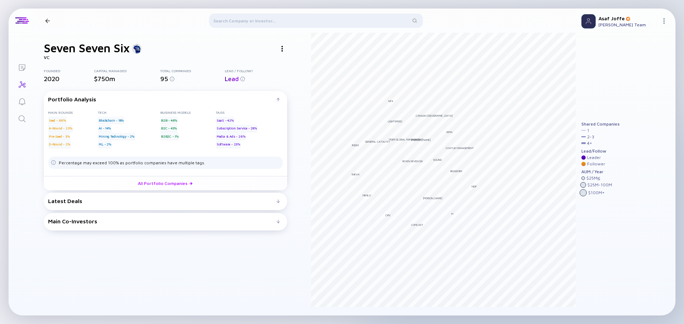
click at [282, 47] on img at bounding box center [281, 49] width 1 height 6
click at [290, 62] on div "Linkedin" at bounding box center [295, 63] width 40 height 14
click at [284, 51] on div at bounding box center [282, 49] width 10 height 10
click at [292, 79] on div "Website" at bounding box center [295, 77] width 40 height 14
click at [23, 118] on icon "Search" at bounding box center [22, 119] width 9 height 9
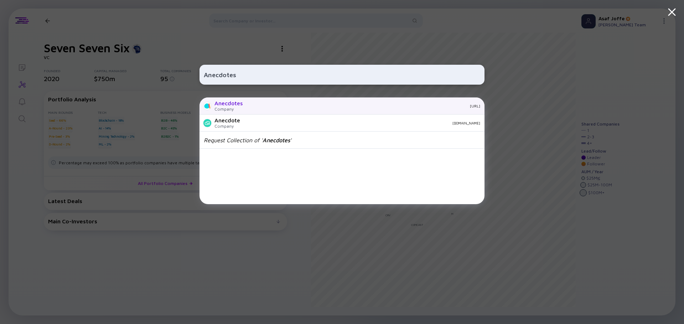
type input "Anecdotes"
click at [229, 105] on div "Anecdotes" at bounding box center [228, 103] width 28 height 6
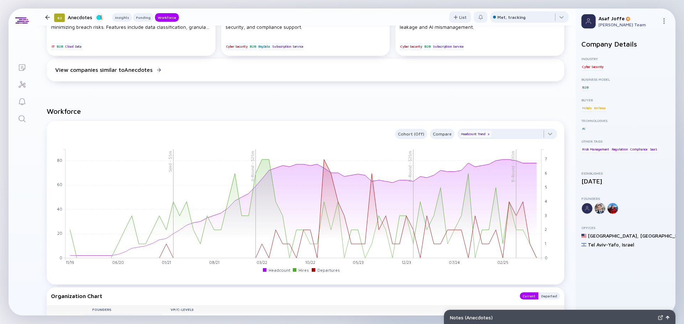
scroll to position [570, 0]
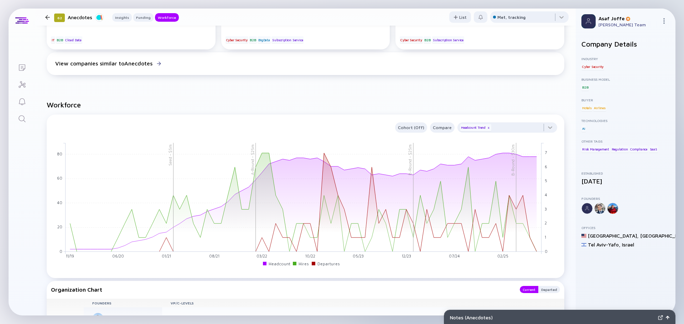
click at [18, 119] on icon "Search" at bounding box center [22, 119] width 9 height 9
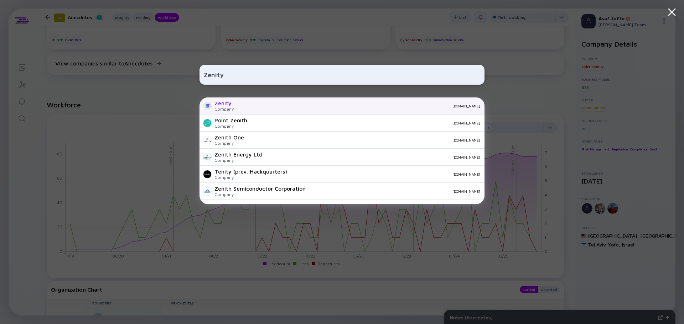
type input "Zenity"
click at [280, 102] on div "Zenity Company [DOMAIN_NAME]" at bounding box center [341, 106] width 285 height 17
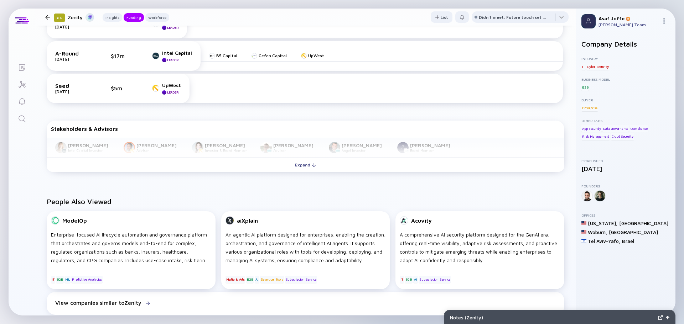
scroll to position [392, 0]
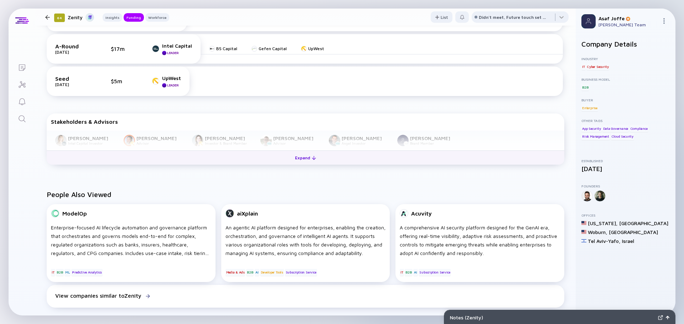
click at [239, 161] on button "Expand" at bounding box center [306, 158] width 518 height 14
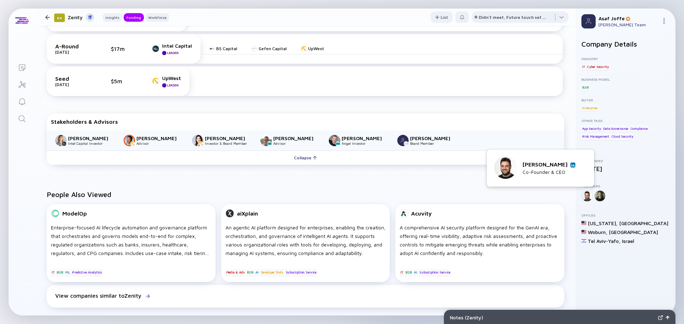
click at [562, 166] on div "[PERSON_NAME]" at bounding box center [549, 164] width 53 height 6
click at [571, 166] on img at bounding box center [573, 165] width 4 height 4
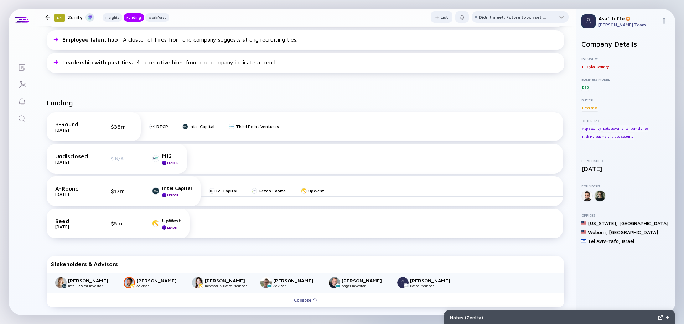
scroll to position [214, 0]
